Goal: Task Accomplishment & Management: Use online tool/utility

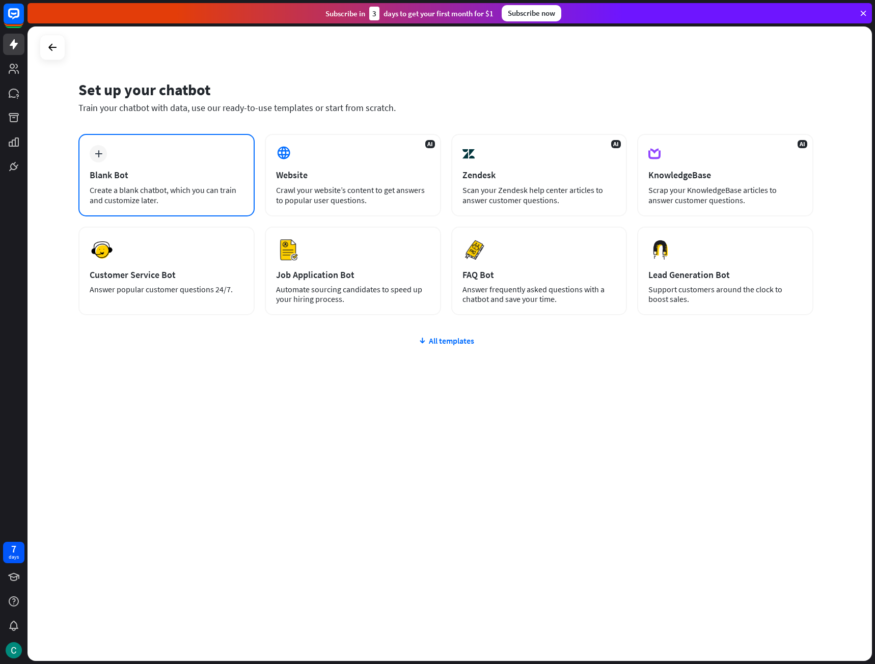
click at [163, 154] on div "plus Blank Bot Create a blank chatbot, which you can train and customize later." at bounding box center [166, 175] width 176 height 83
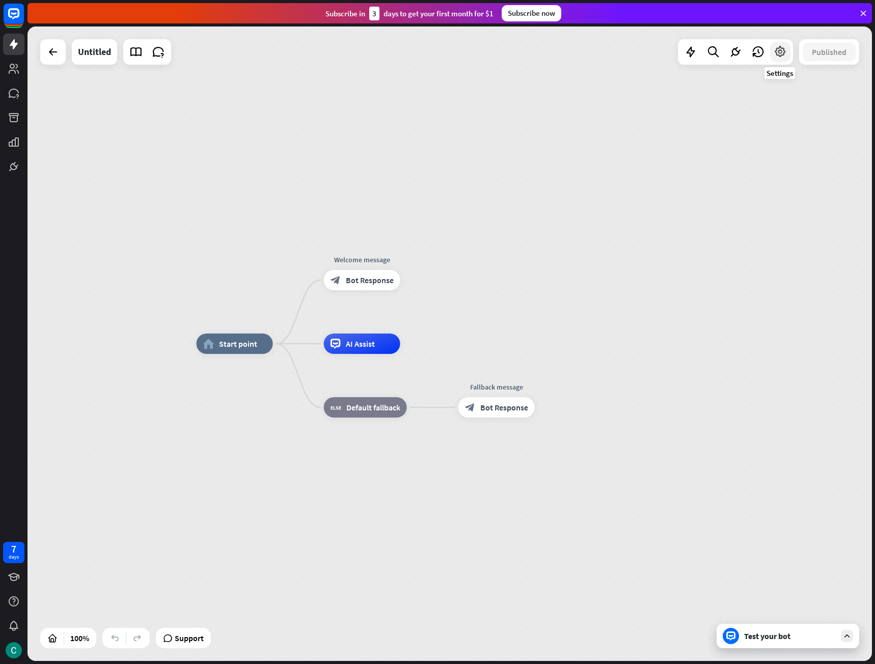
click at [781, 58] on icon at bounding box center [780, 51] width 13 height 13
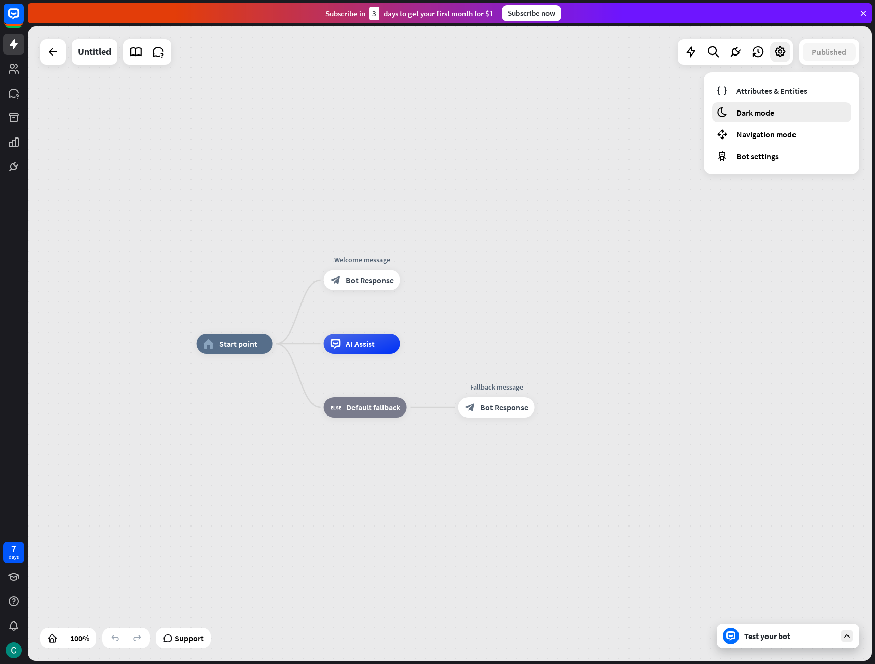
click at [764, 113] on span "Dark mode" at bounding box center [756, 113] width 38 height 10
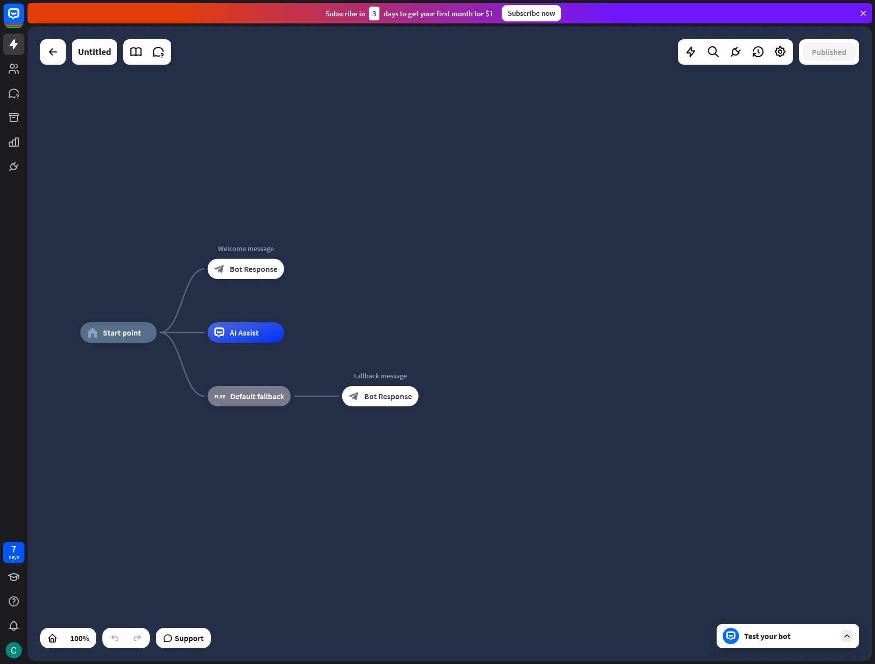
drag, startPoint x: 612, startPoint y: 215, endPoint x: 496, endPoint y: 203, distance: 116.7
click at [496, 203] on div "home_2 Start point Welcome message block_bot_response Bot Response AI Assist bl…" at bounding box center [450, 343] width 845 height 635
click at [782, 59] on div at bounding box center [780, 52] width 20 height 20
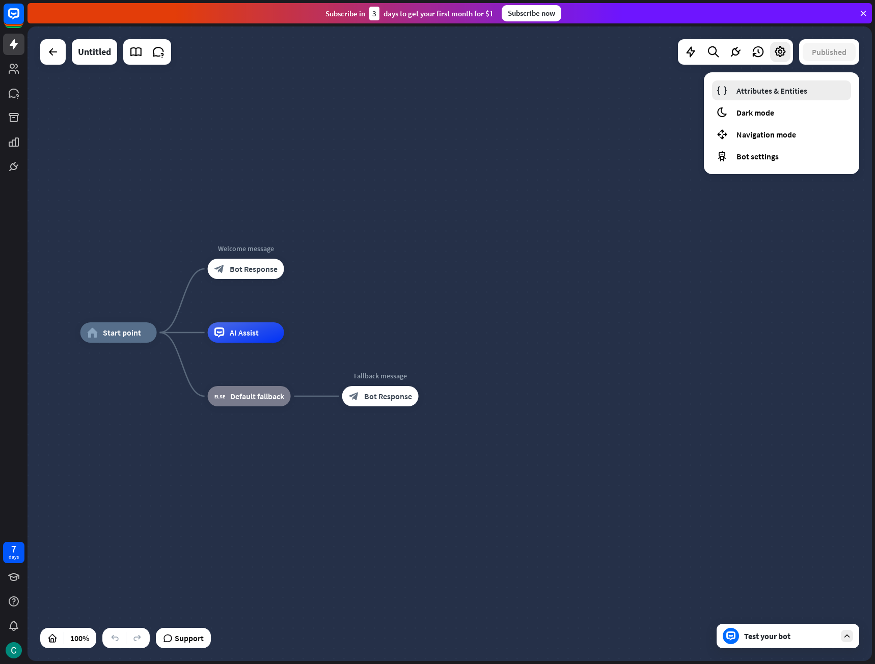
click at [768, 94] on span "Attributes & Entities" at bounding box center [772, 91] width 71 height 10
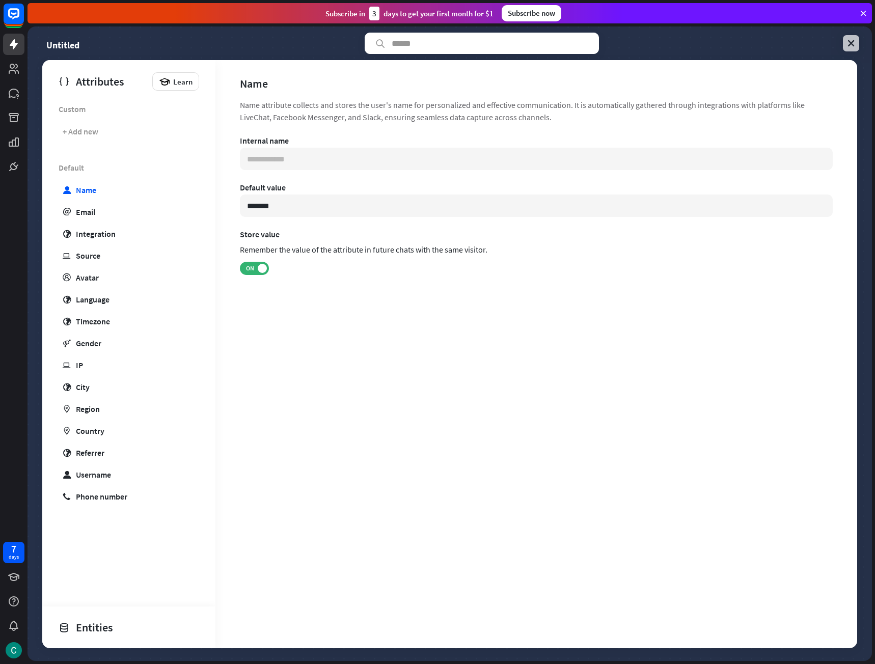
click at [853, 40] on icon at bounding box center [851, 43] width 10 height 10
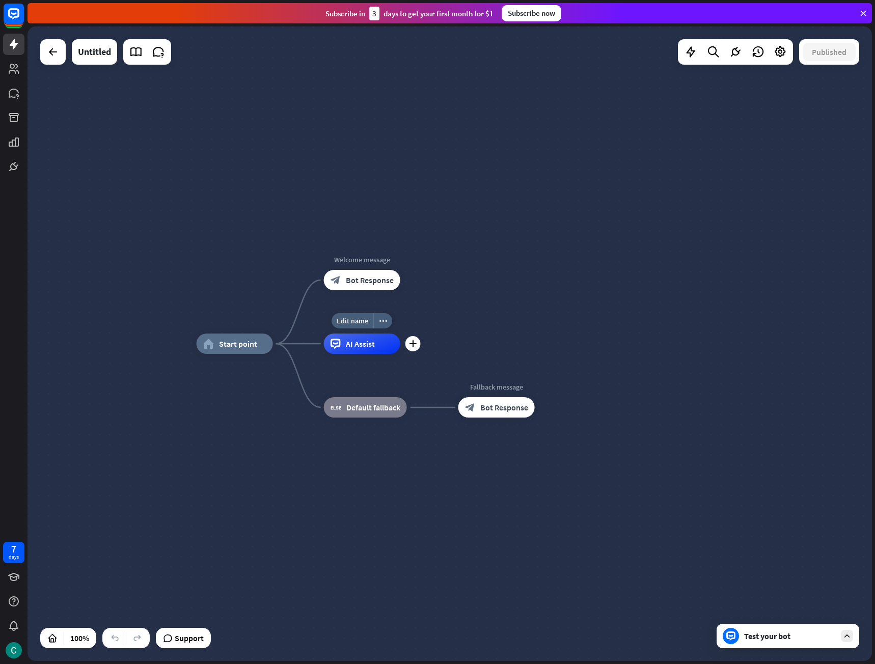
click at [375, 341] on div "AI Assist" at bounding box center [362, 344] width 76 height 20
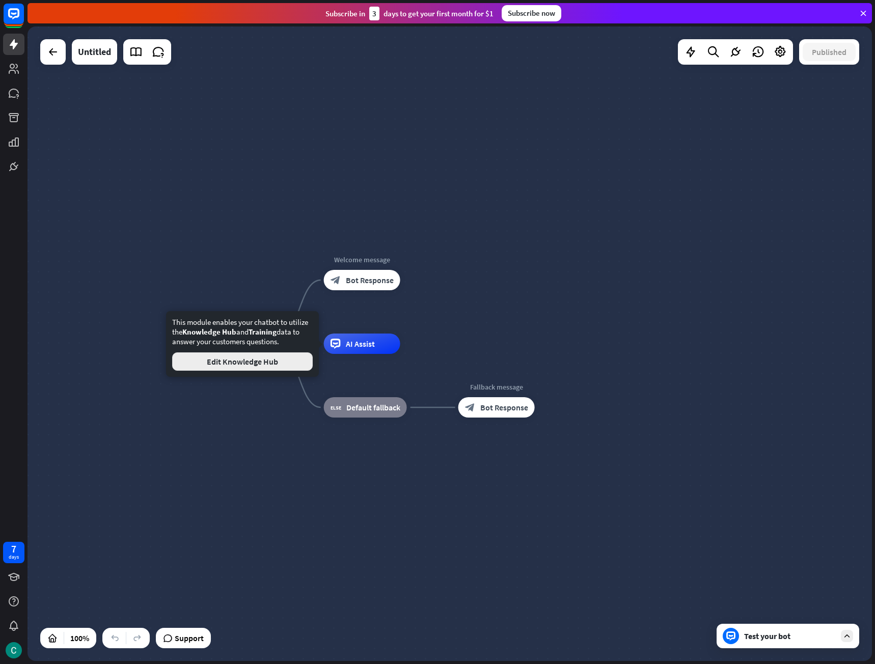
click at [283, 363] on button "Edit Knowledge Hub" at bounding box center [242, 362] width 141 height 18
